Goal: Task Accomplishment & Management: Manage account settings

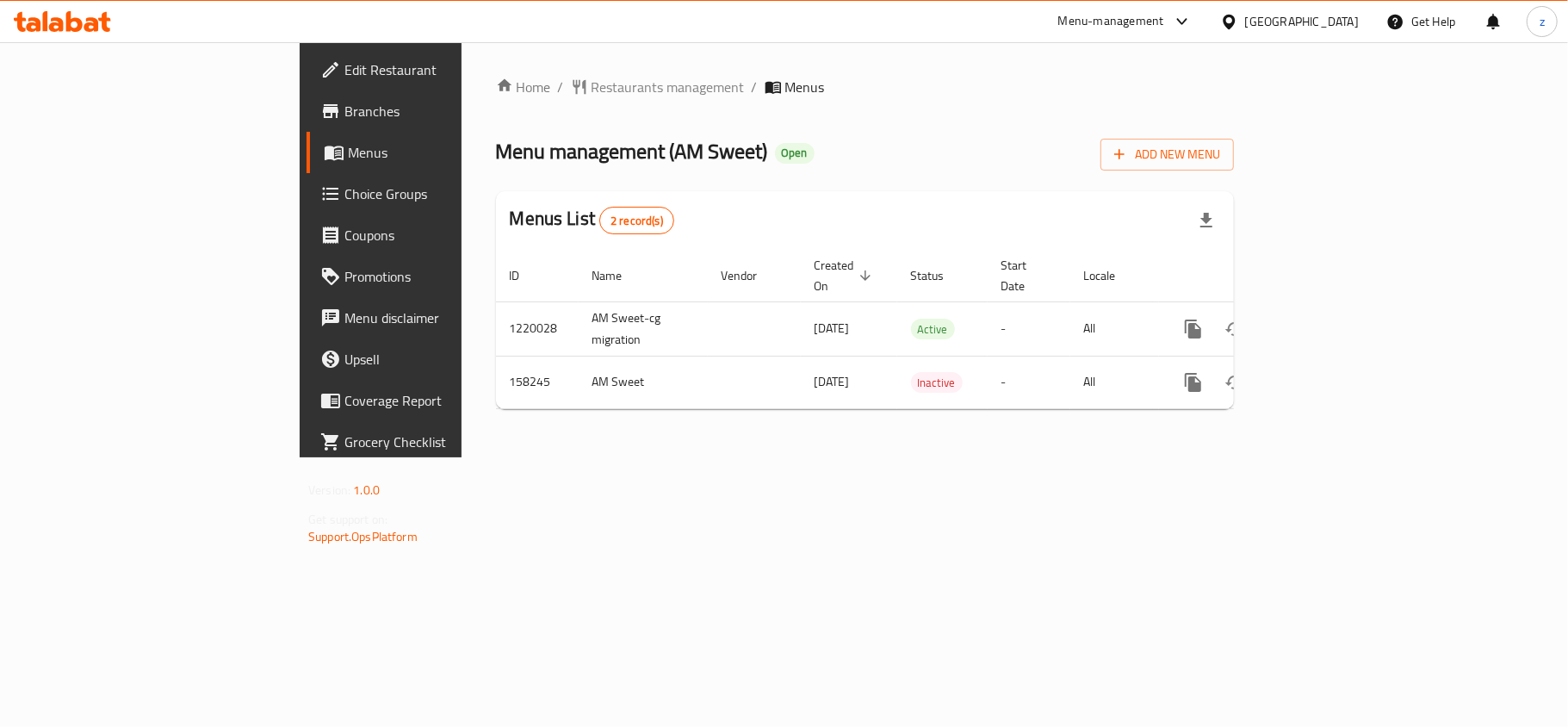
click at [592, 83] on span "Restaurants management" at bounding box center [668, 87] width 153 height 20
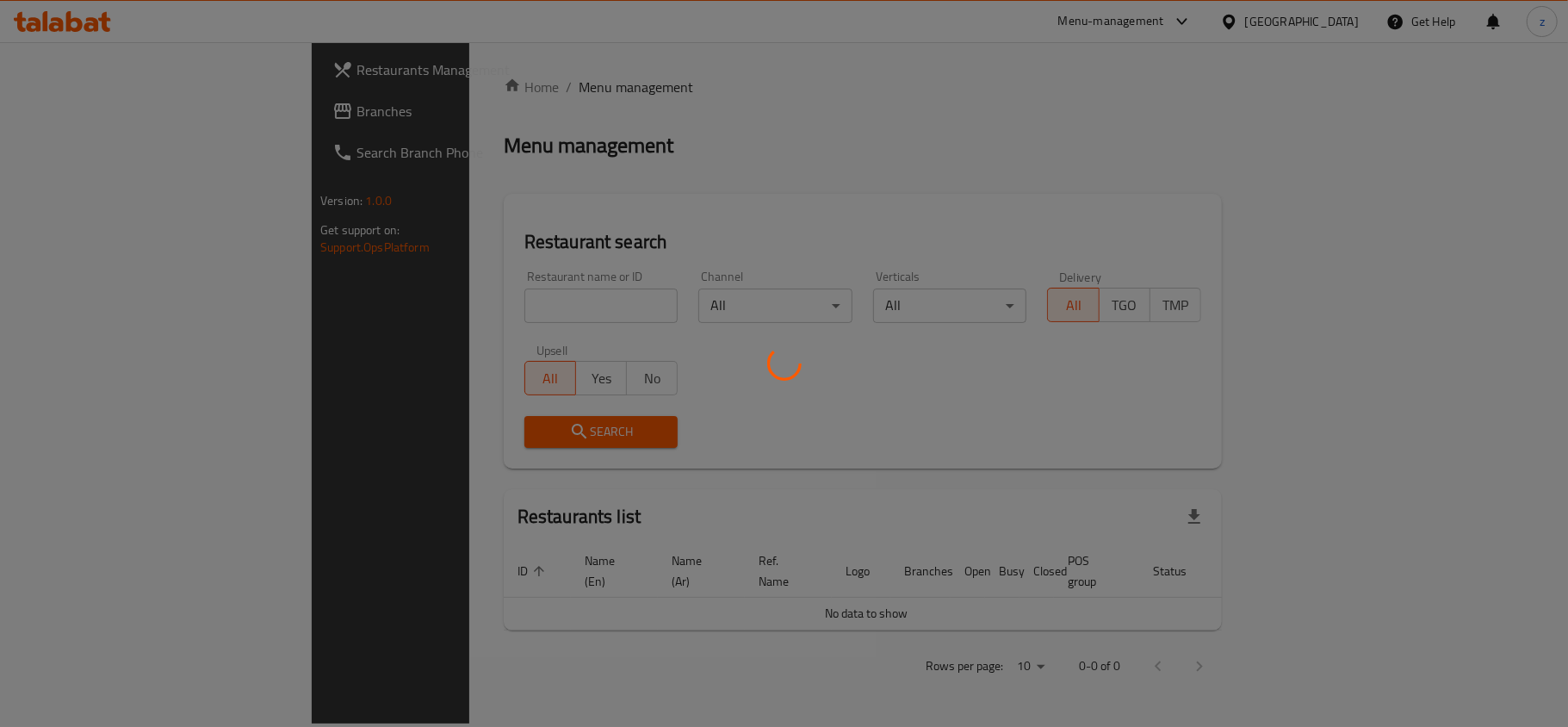
click at [438, 301] on div at bounding box center [784, 364] width 1568 height 727
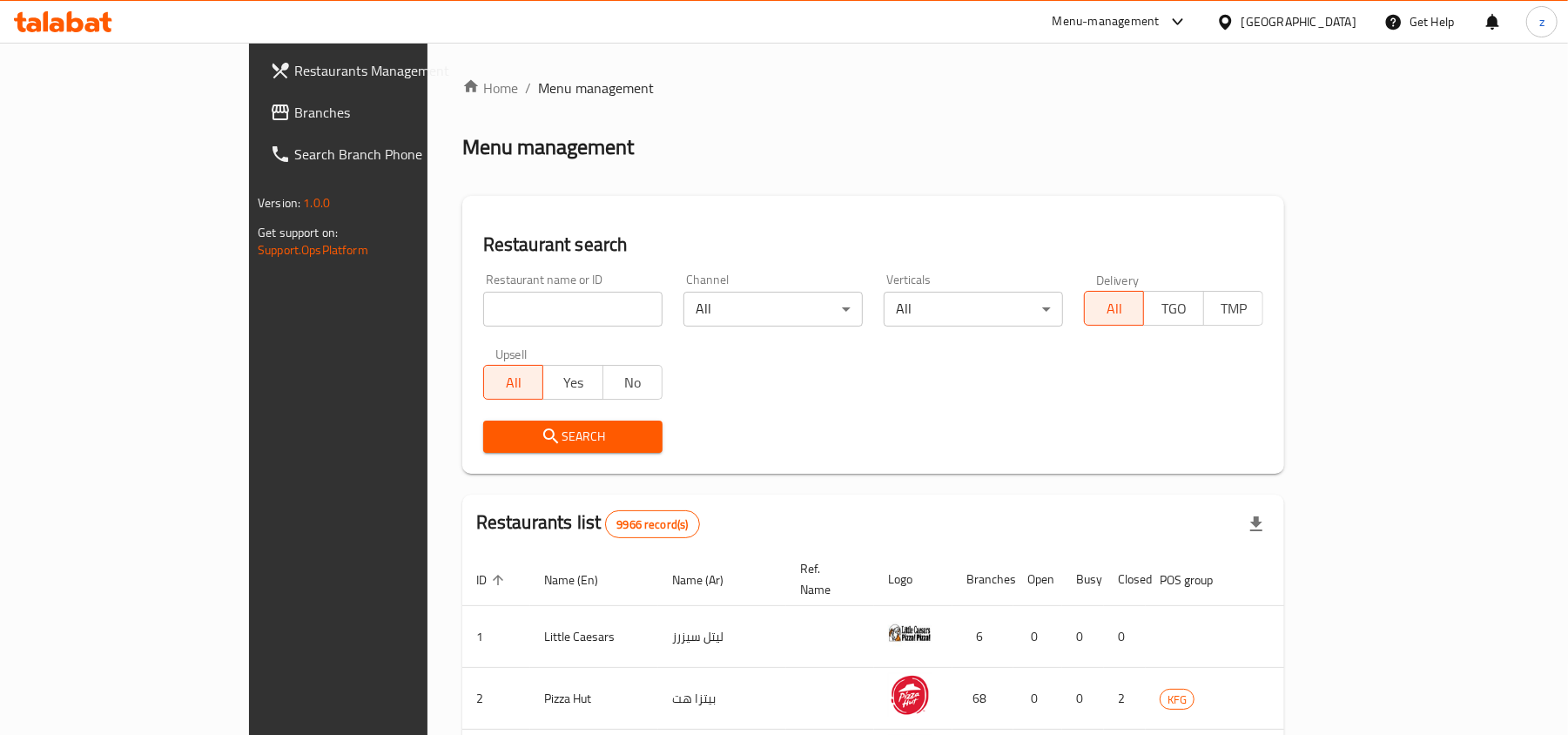
click at [484, 305] on input "search" at bounding box center [573, 308] width 179 height 35
paste input "615383"
type input "615383"
click button "Search" at bounding box center [573, 437] width 179 height 32
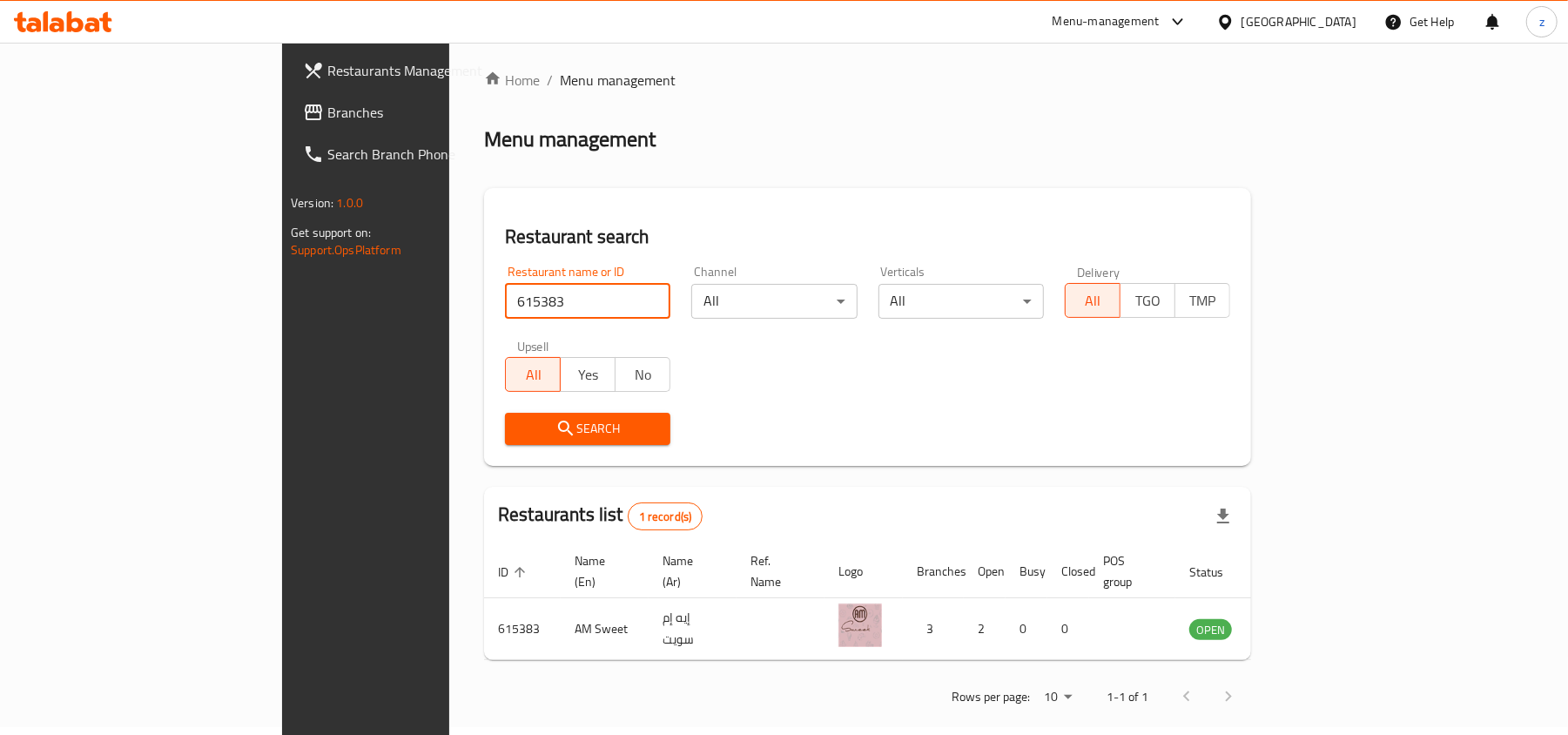
scroll to position [8, 0]
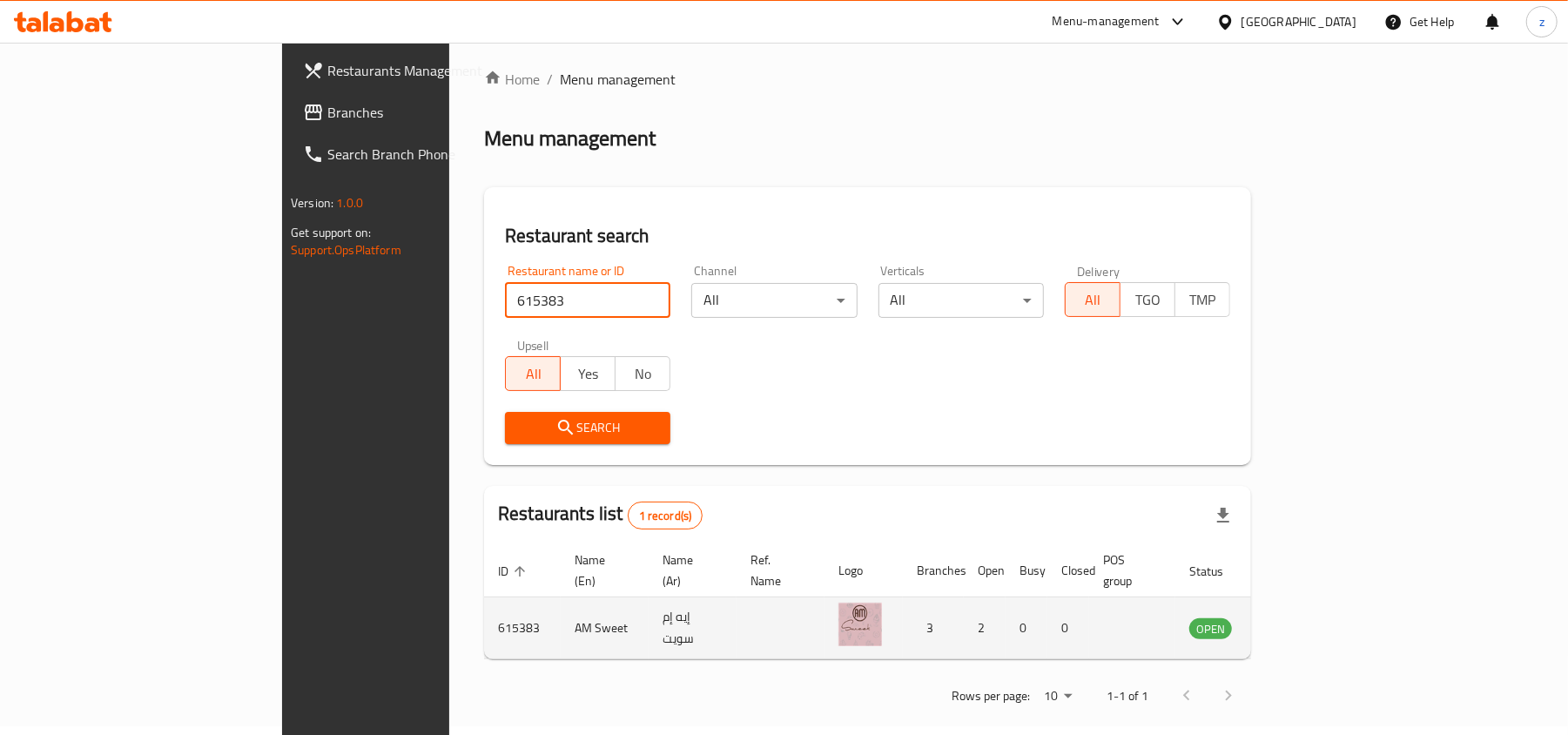
click at [1302, 618] on icon "enhanced table" at bounding box center [1291, 628] width 21 height 21
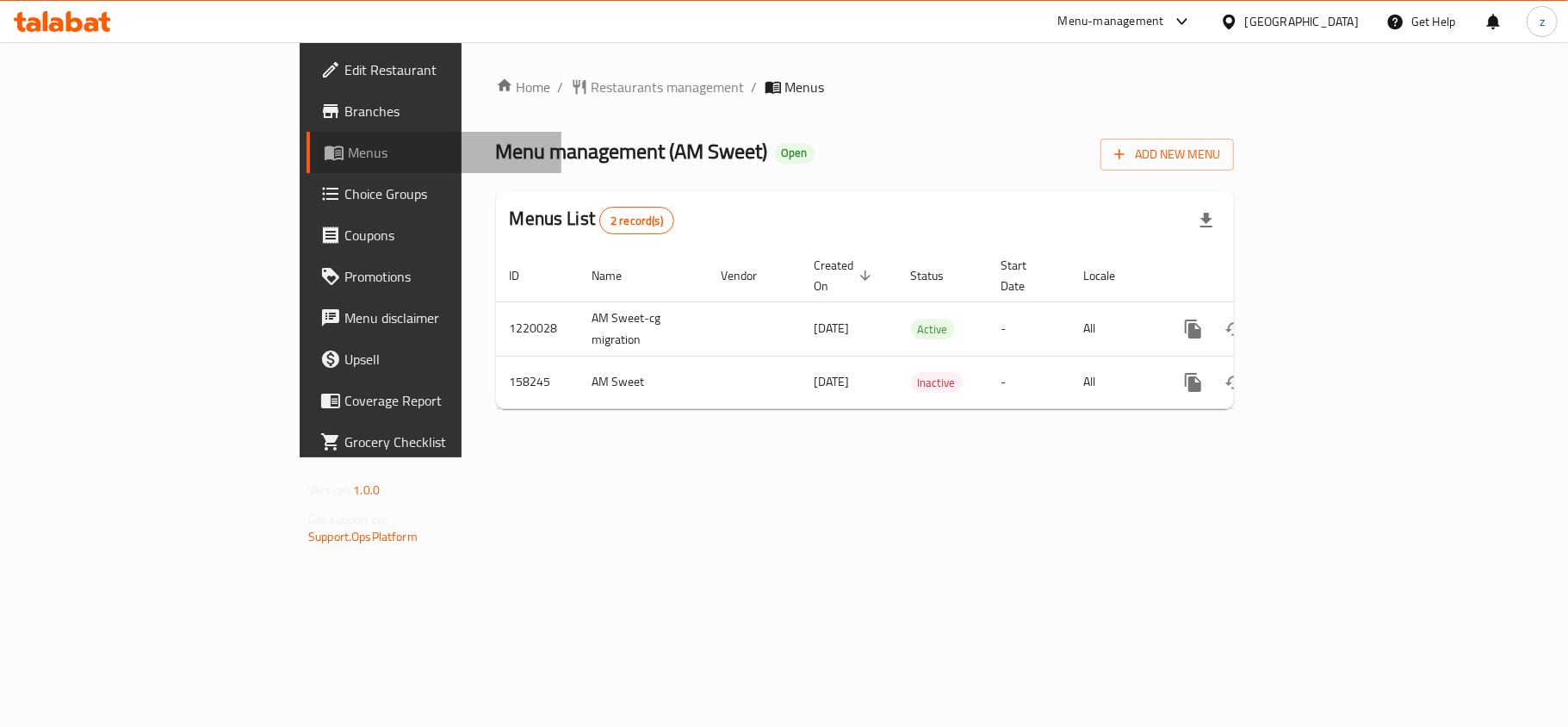
click at [348, 159] on span "Menus" at bounding box center [447, 152] width 199 height 20
click at [348, 150] on span "Menus" at bounding box center [447, 152] width 199 height 20
click at [345, 193] on span "Choice Groups" at bounding box center [446, 194] width 203 height 20
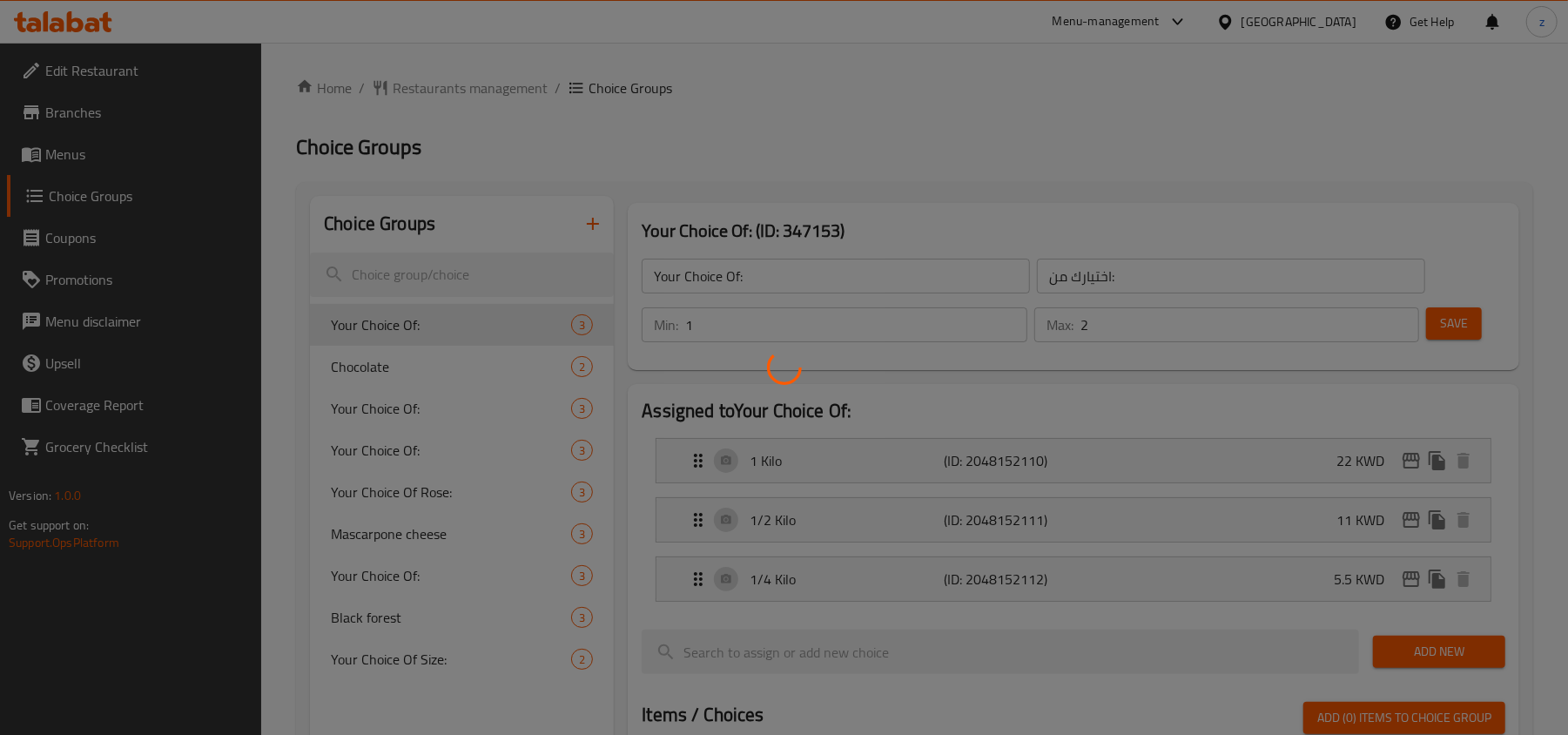
click at [92, 69] on div at bounding box center [784, 368] width 1568 height 735
click at [82, 99] on div at bounding box center [784, 368] width 1568 height 735
click at [83, 113] on div at bounding box center [784, 368] width 1568 height 735
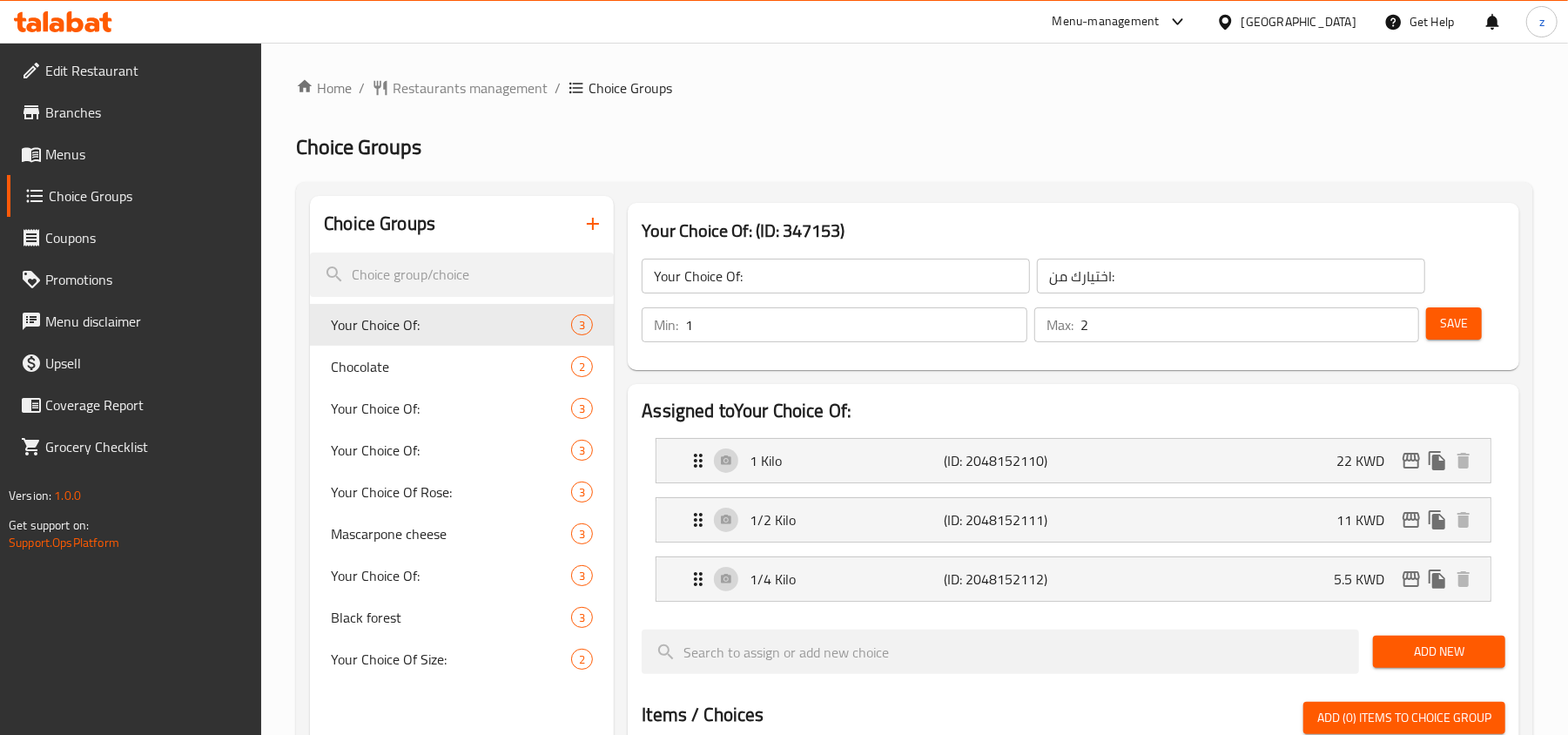
click at [144, 109] on span "Branches" at bounding box center [146, 112] width 202 height 21
